Goal: Task Accomplishment & Management: Manage account settings

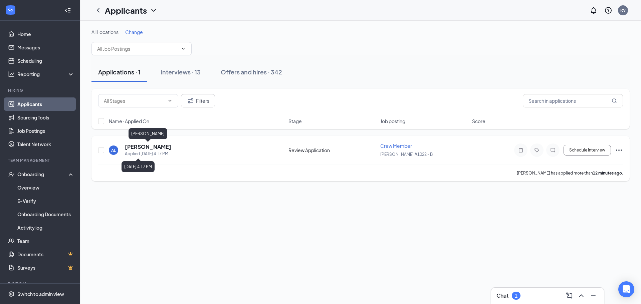
click at [150, 144] on h5 "[PERSON_NAME]" at bounding box center [148, 146] width 46 height 7
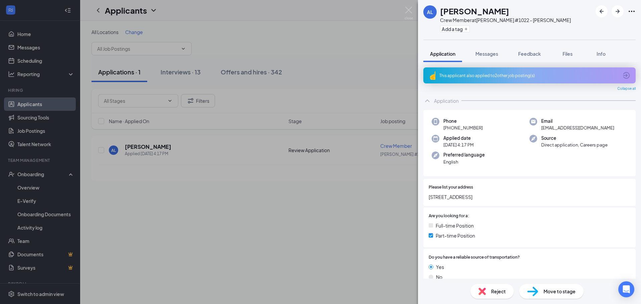
click at [498, 72] on div "This applicant also applied to 2 other job posting(s)" at bounding box center [529, 75] width 212 height 16
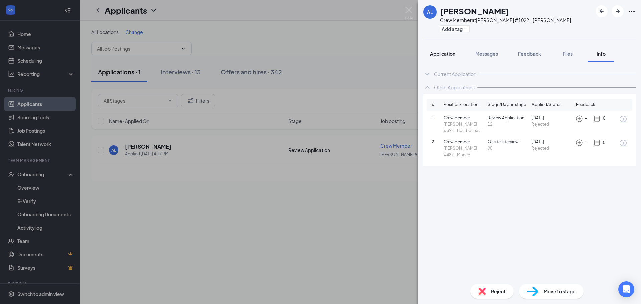
click at [430, 55] on span "Application" at bounding box center [442, 54] width 25 height 6
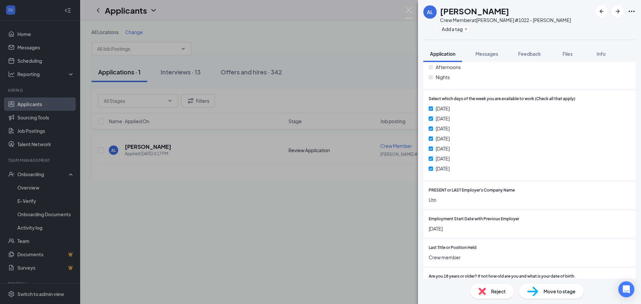
scroll to position [320, 0]
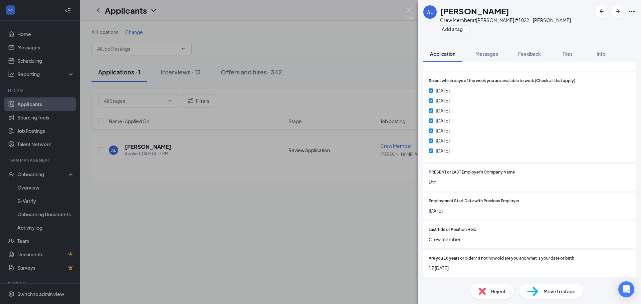
click at [567, 293] on span "Move to stage" at bounding box center [559, 291] width 32 height 7
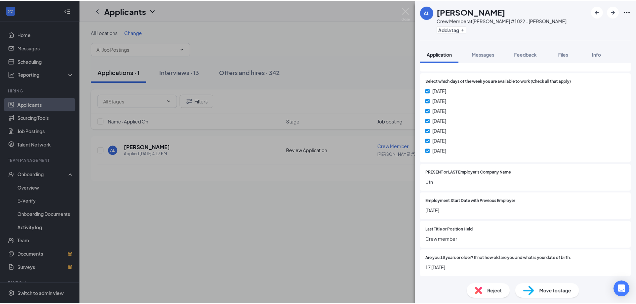
scroll to position [318, 0]
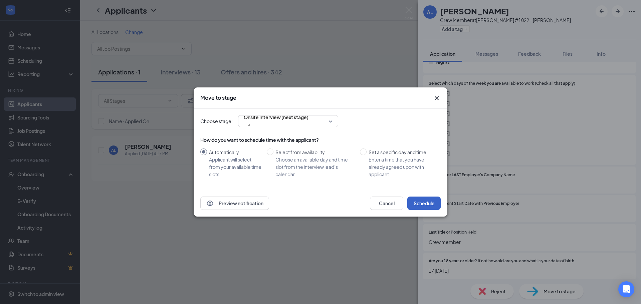
click at [420, 202] on button "Schedule" at bounding box center [423, 203] width 33 height 13
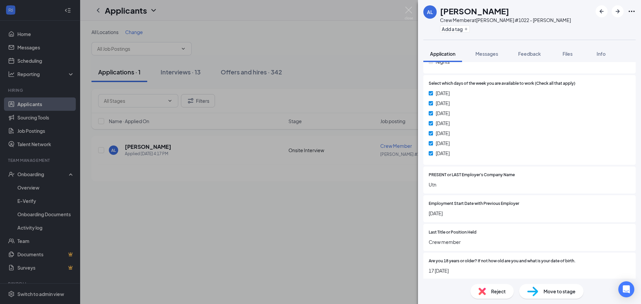
click at [403, 8] on div "AL [PERSON_NAME] Crew Member at [PERSON_NAME] #1022 - [PERSON_NAME] Add a tag A…" at bounding box center [320, 152] width 641 height 304
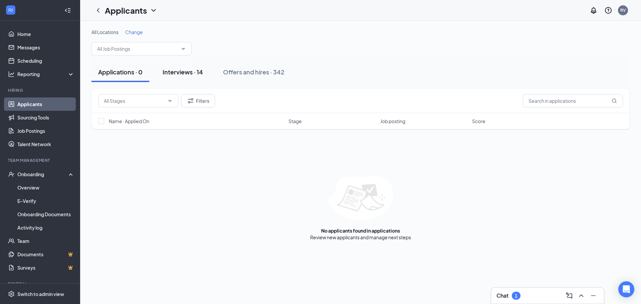
click at [177, 75] on div "Interviews · 14" at bounding box center [182, 72] width 40 height 8
